Goal: Check status: Check status

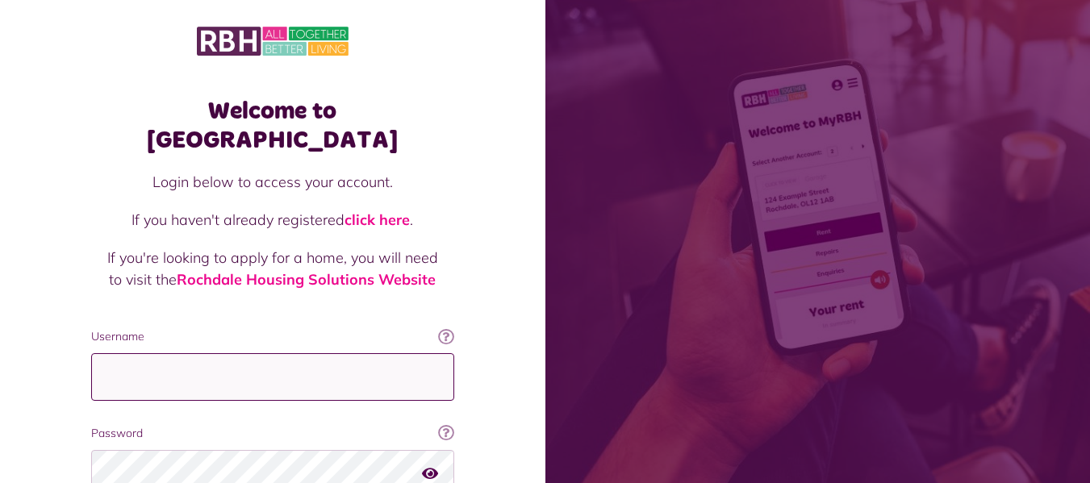
type input "**********"
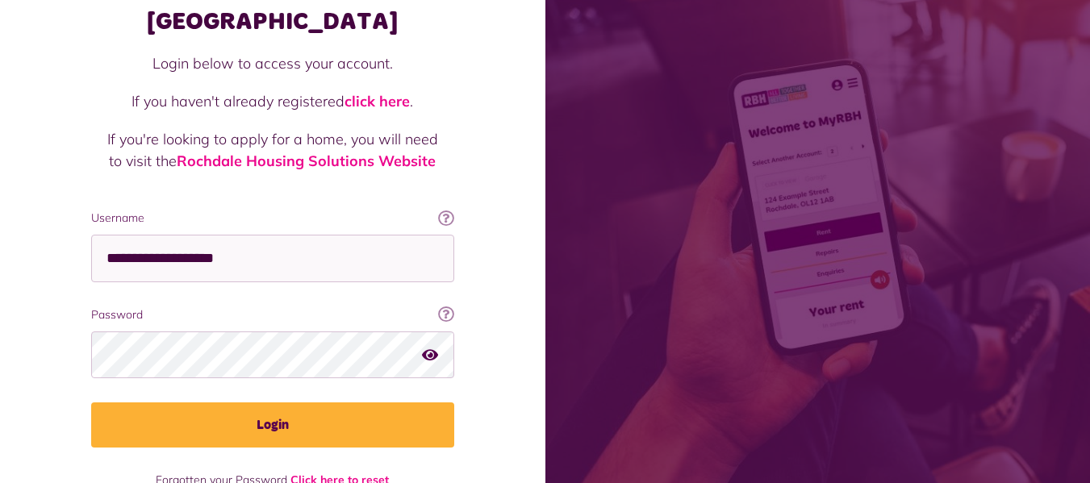
scroll to position [129, 0]
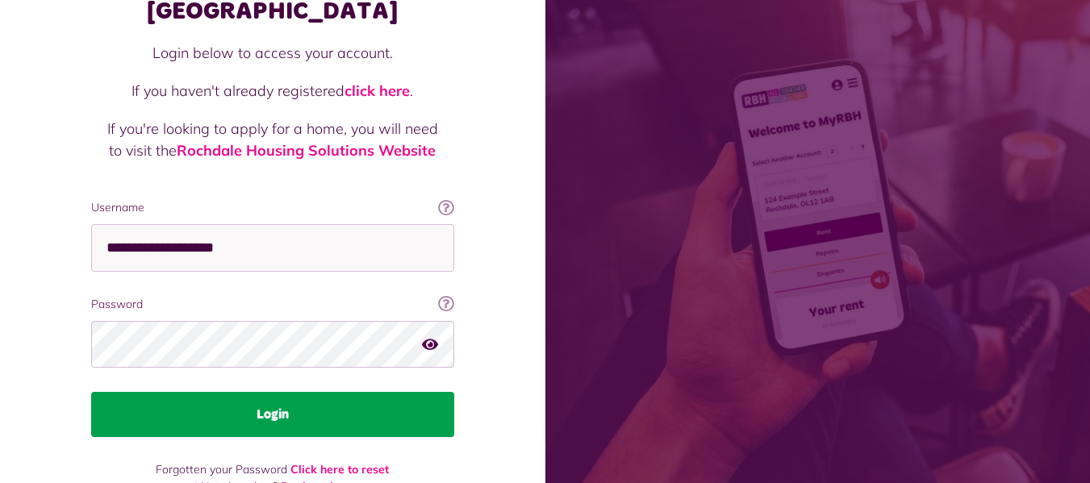
click at [281, 392] on button "Login" at bounding box center [272, 414] width 363 height 45
click at [267, 392] on button "Login" at bounding box center [272, 414] width 363 height 45
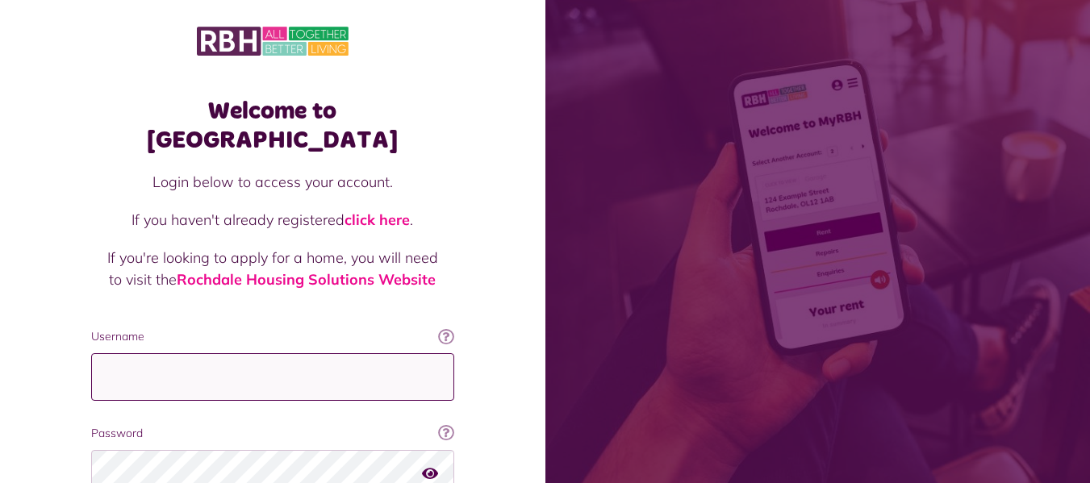
type input "**********"
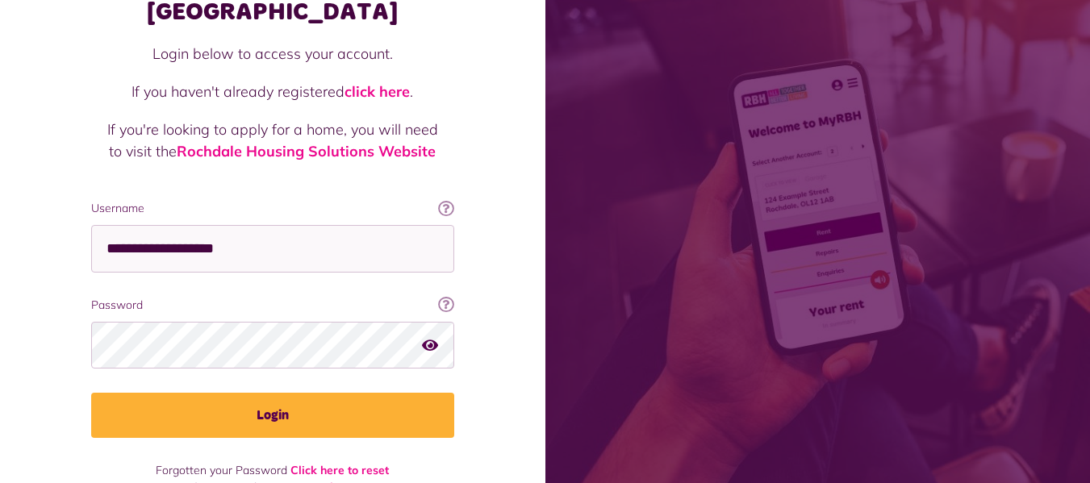
scroll to position [136, 0]
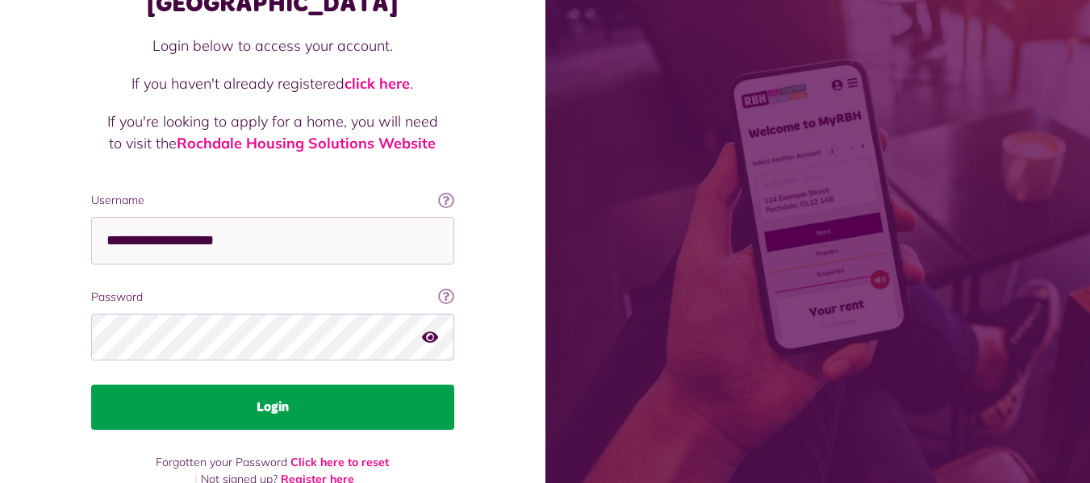
click at [236, 385] on button "Login" at bounding box center [272, 407] width 363 height 45
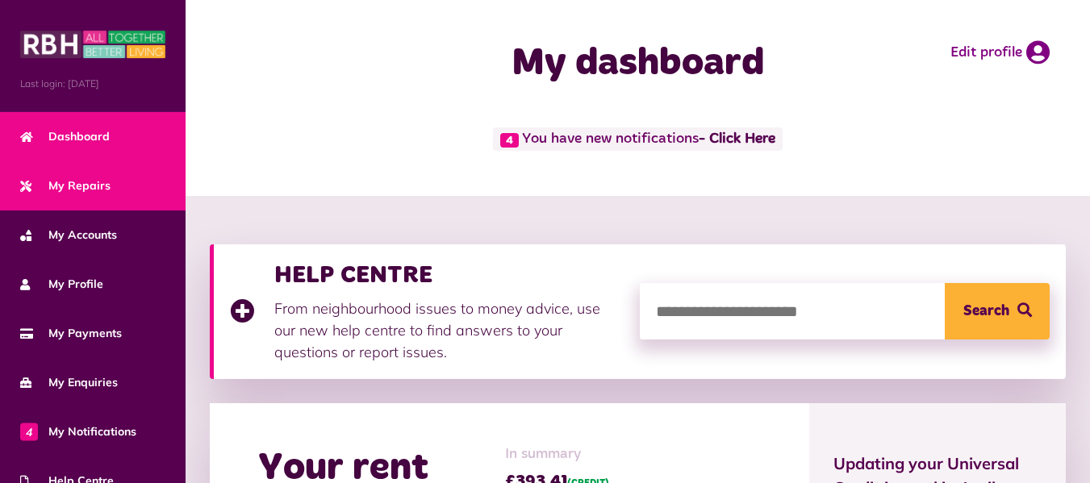
click at [79, 183] on span "My Repairs" at bounding box center [65, 185] width 90 height 17
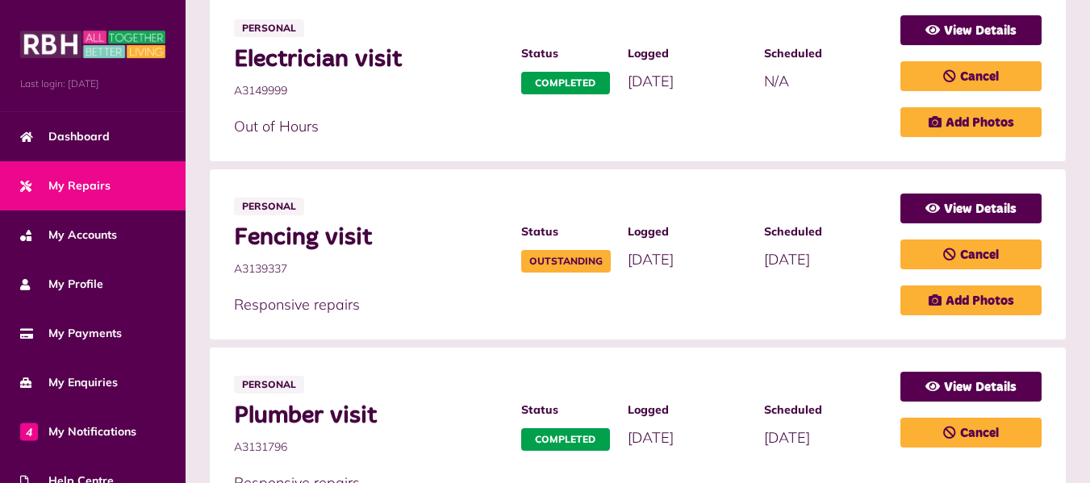
scroll to position [389, 0]
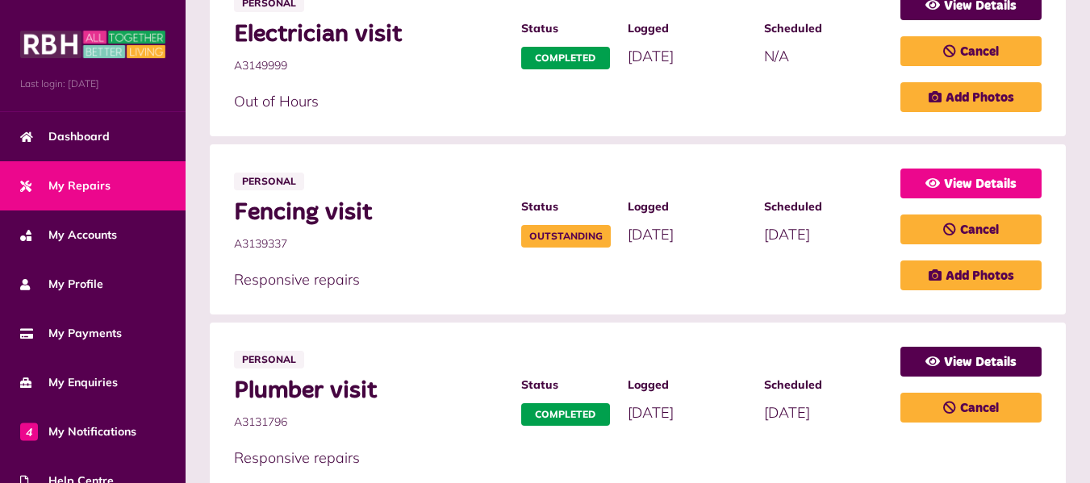
click at [957, 181] on link "View Details" at bounding box center [970, 184] width 141 height 30
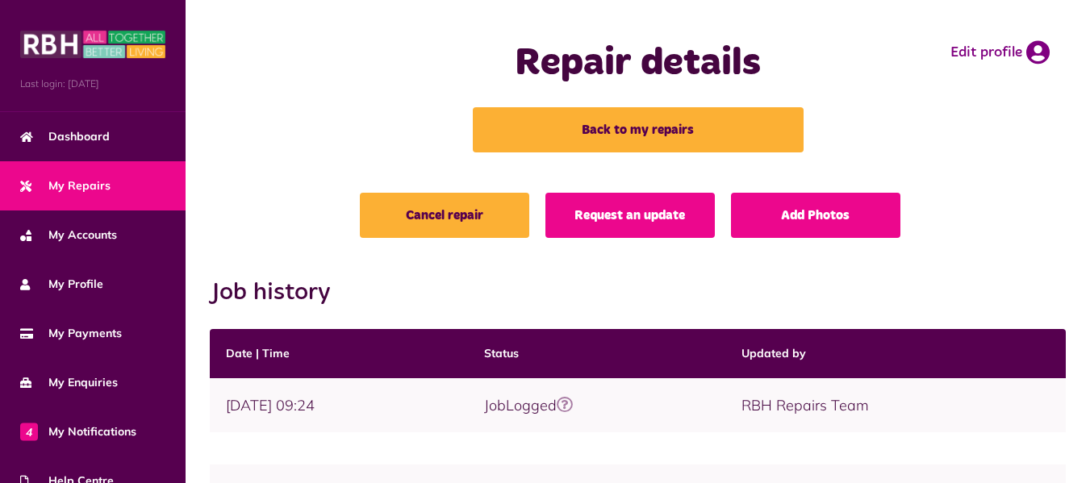
drag, startPoint x: 957, startPoint y: 188, endPoint x: 980, endPoint y: 177, distance: 24.9
click at [980, 177] on div "Repair details Back to my repairs Edit profile" at bounding box center [638, 96] width 904 height 193
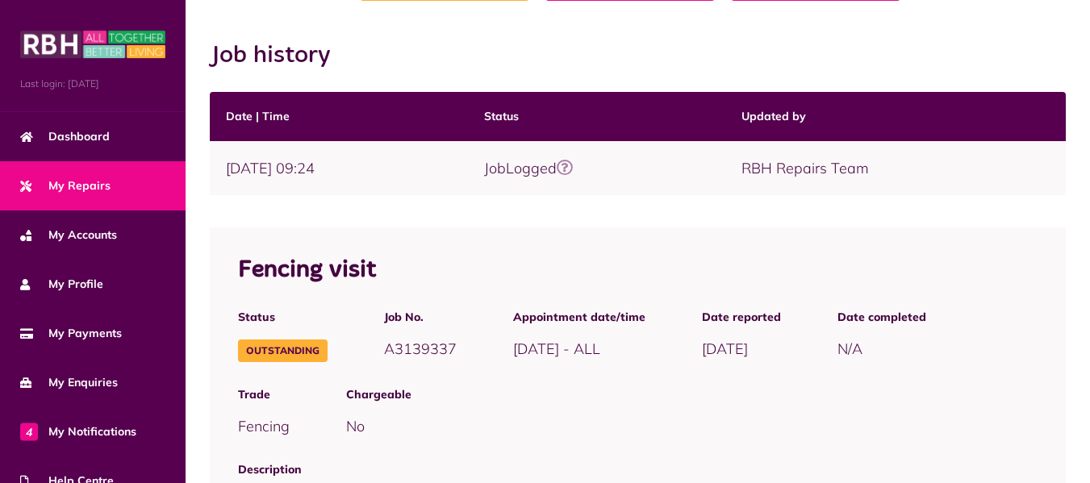
scroll to position [240, 0]
